Goal: Consume media (video, audio): Consume media (video, audio)

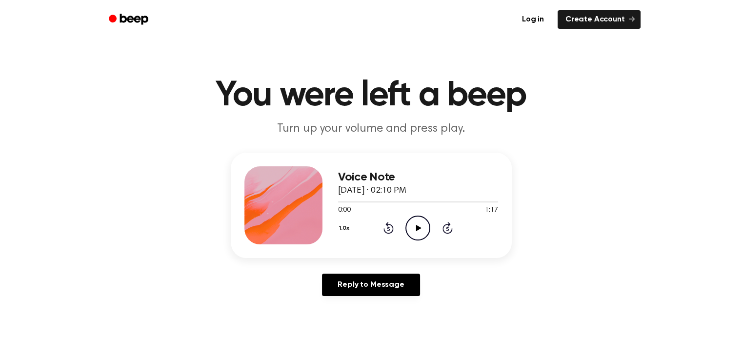
click at [415, 233] on icon "Play Audio" at bounding box center [417, 228] width 25 height 25
click at [415, 233] on icon "Pause Audio" at bounding box center [417, 228] width 25 height 25
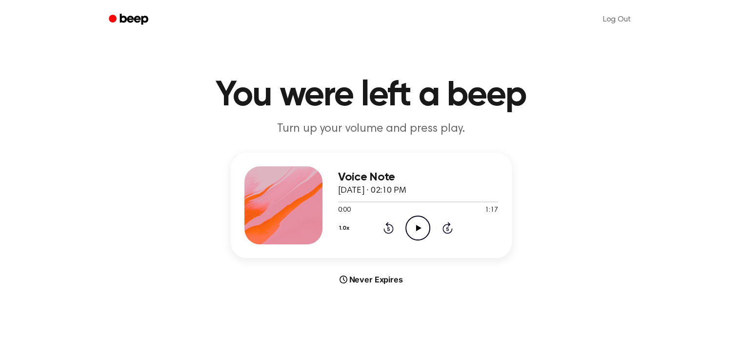
click at [416, 231] on icon "Play Audio" at bounding box center [417, 228] width 25 height 25
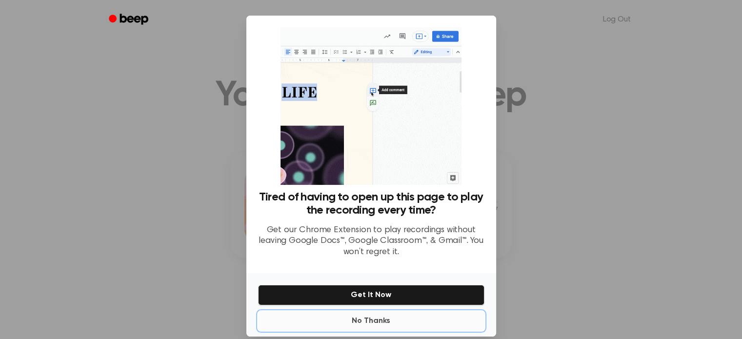
click at [362, 319] on button "No Thanks" at bounding box center [371, 321] width 226 height 20
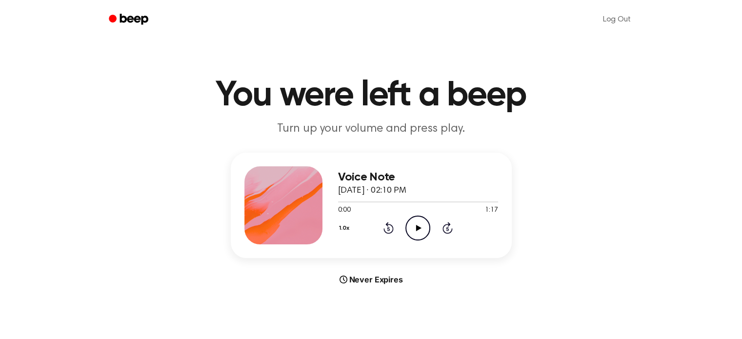
click at [416, 230] on icon "Play Audio" at bounding box center [417, 228] width 25 height 25
click at [445, 227] on icon "Skip 5 seconds" at bounding box center [447, 227] width 11 height 13
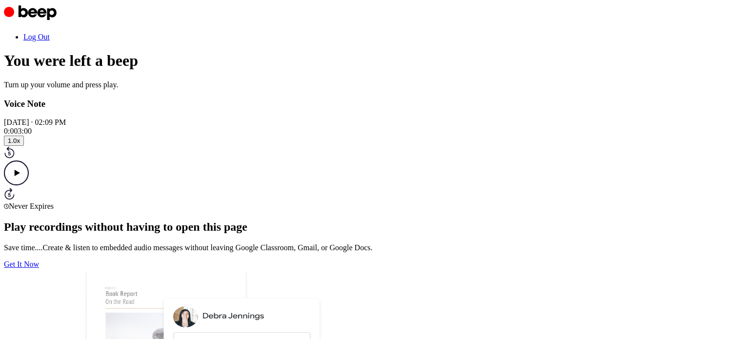
click at [29, 185] on icon "Play Audio" at bounding box center [16, 172] width 25 height 25
click at [19, 176] on icon at bounding box center [16, 173] width 4 height 6
click at [29, 185] on icon "Play Audio" at bounding box center [16, 172] width 25 height 25
click at [379, 127] on div at bounding box center [371, 127] width 734 height 0
click at [29, 185] on icon "Pause Audio" at bounding box center [16, 172] width 25 height 25
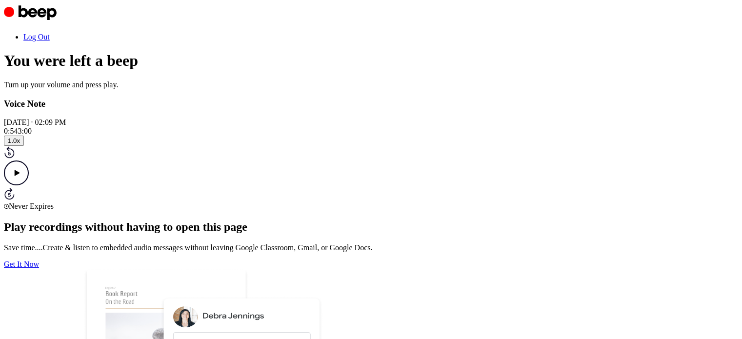
click at [20, 176] on icon at bounding box center [17, 173] width 5 height 6
click at [29, 185] on icon "Pause Audio" at bounding box center [16, 172] width 25 height 25
click at [29, 185] on icon "Play Audio" at bounding box center [16, 172] width 25 height 25
click at [29, 185] on icon "Pause Audio" at bounding box center [16, 172] width 25 height 25
click at [29, 185] on icon "Play Audio" at bounding box center [16, 172] width 25 height 25
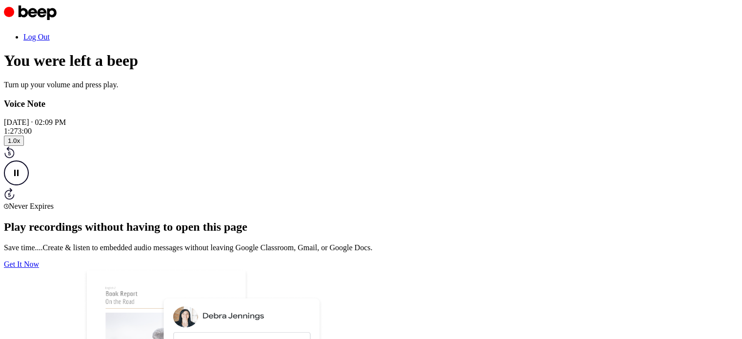
click at [19, 176] on icon at bounding box center [16, 173] width 4 height 6
click at [20, 176] on icon at bounding box center [17, 173] width 5 height 6
click at [15, 159] on icon "Rewind 5 seconds" at bounding box center [9, 152] width 11 height 13
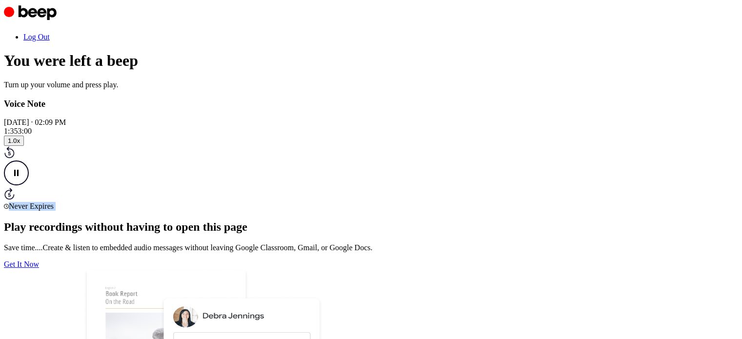
click at [15, 159] on icon "Rewind 5 seconds" at bounding box center [9, 152] width 11 height 13
click at [422, 211] on div "Never Expires" at bounding box center [371, 206] width 734 height 9
click at [396, 127] on div at bounding box center [204, 127] width 400 height 0
click at [29, 185] on icon "Pause Audio" at bounding box center [16, 172] width 25 height 25
click at [29, 185] on icon "Play Audio" at bounding box center [16, 172] width 25 height 25
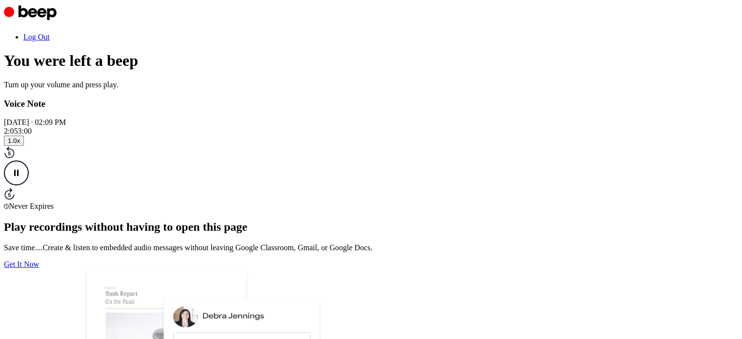
click at [29, 185] on icon "Pause Audio" at bounding box center [16, 172] width 25 height 25
click at [20, 176] on icon at bounding box center [17, 173] width 5 height 6
click at [29, 185] on icon "Pause Audio" at bounding box center [16, 172] width 25 height 25
click at [29, 185] on icon "Play Audio" at bounding box center [16, 172] width 25 height 25
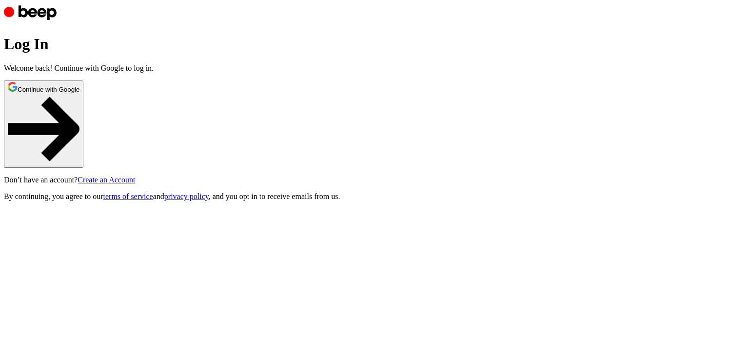
click at [83, 168] on button "Continue with Google" at bounding box center [44, 123] width 80 height 87
